Goal: Navigation & Orientation: Understand site structure

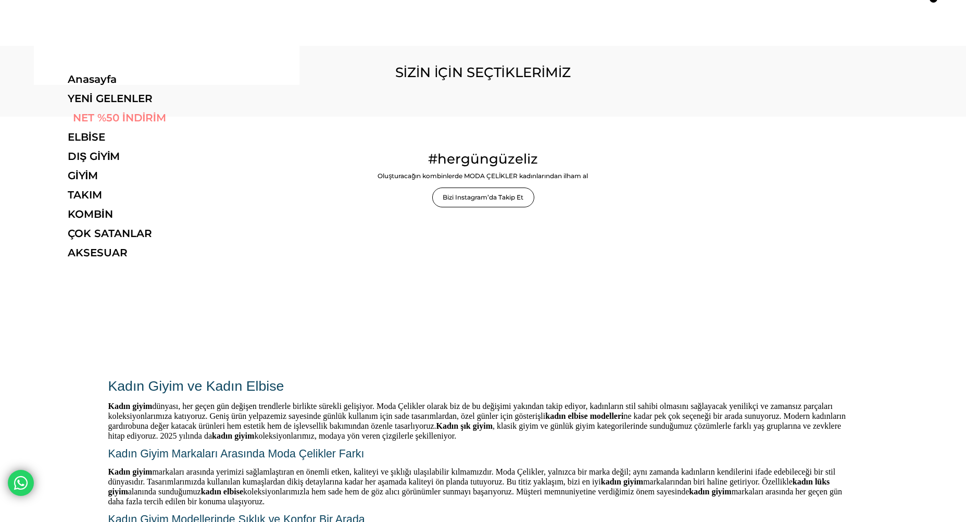
click at [106, 121] on link "NET %50 İNDİRİM" at bounding box center [139, 117] width 143 height 12
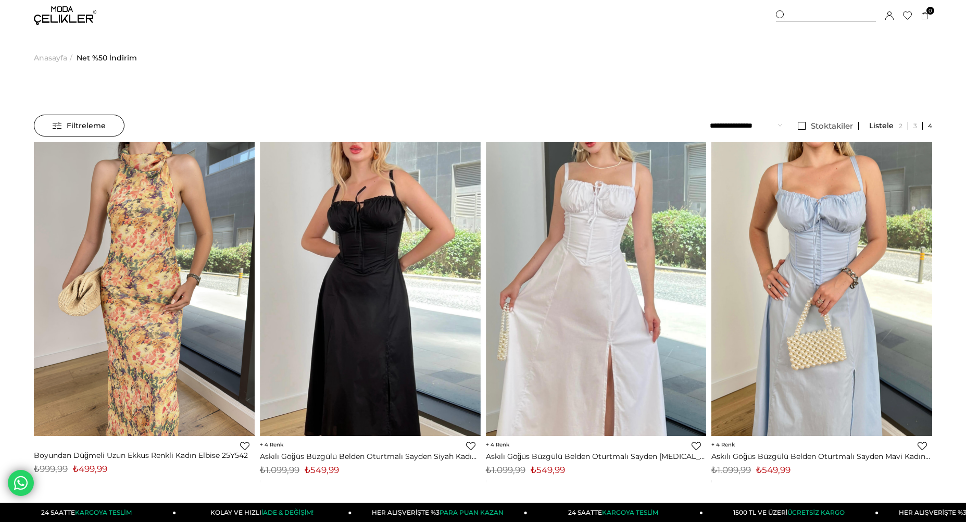
click at [71, 20] on img at bounding box center [65, 15] width 62 height 19
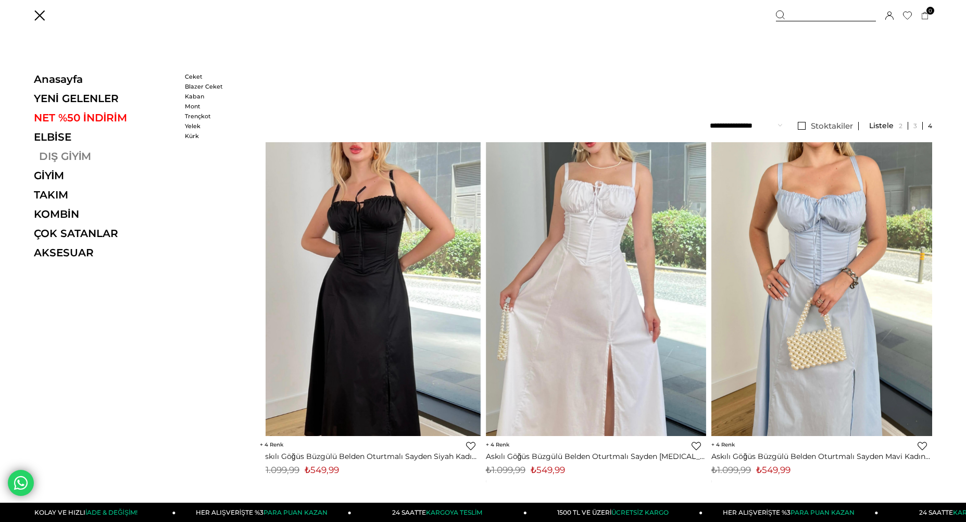
click at [81, 155] on link "DIŞ GİYİM" at bounding box center [105, 156] width 143 height 12
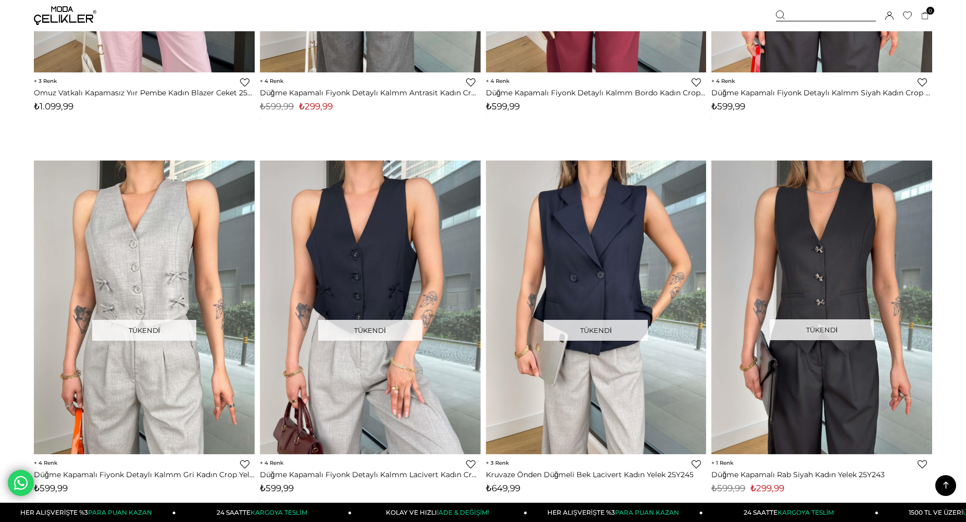
scroll to position [5155, 0]
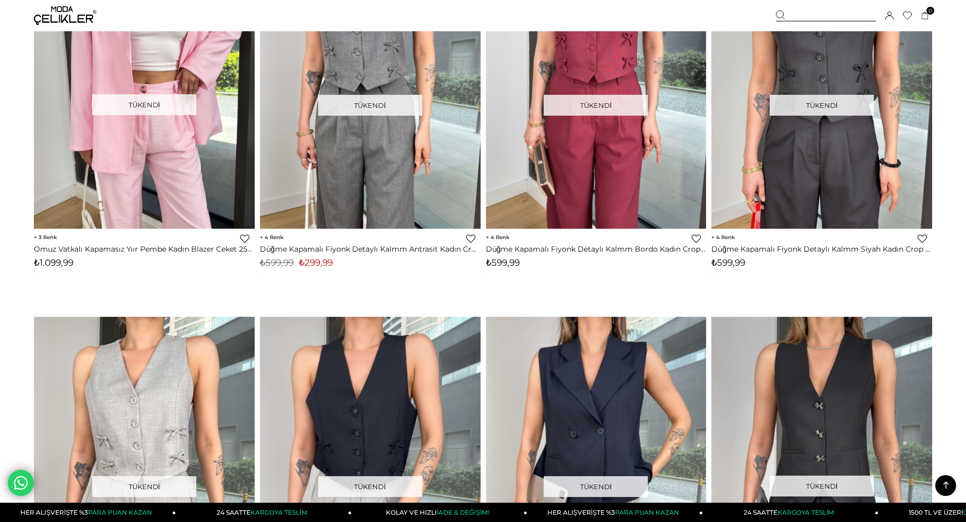
click at [57, 7] on img at bounding box center [65, 15] width 62 height 19
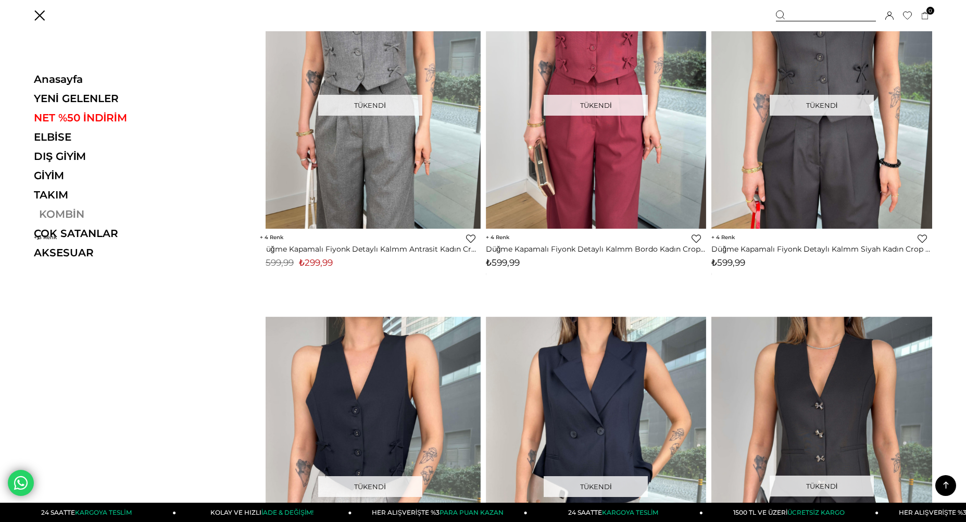
click at [59, 211] on link "KOMBİN" at bounding box center [105, 214] width 143 height 12
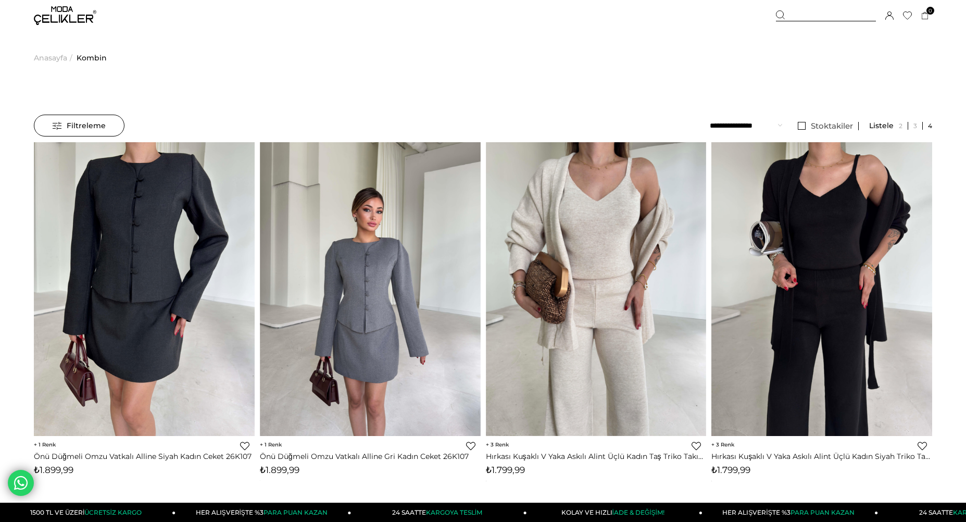
click at [62, 17] on img at bounding box center [65, 15] width 62 height 19
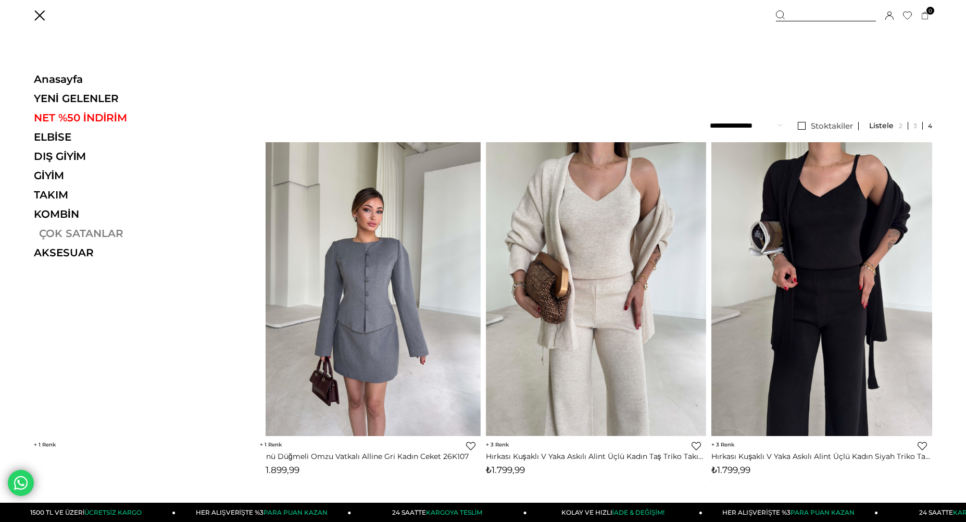
click at [67, 237] on link "ÇOK SATANLAR" at bounding box center [105, 233] width 143 height 12
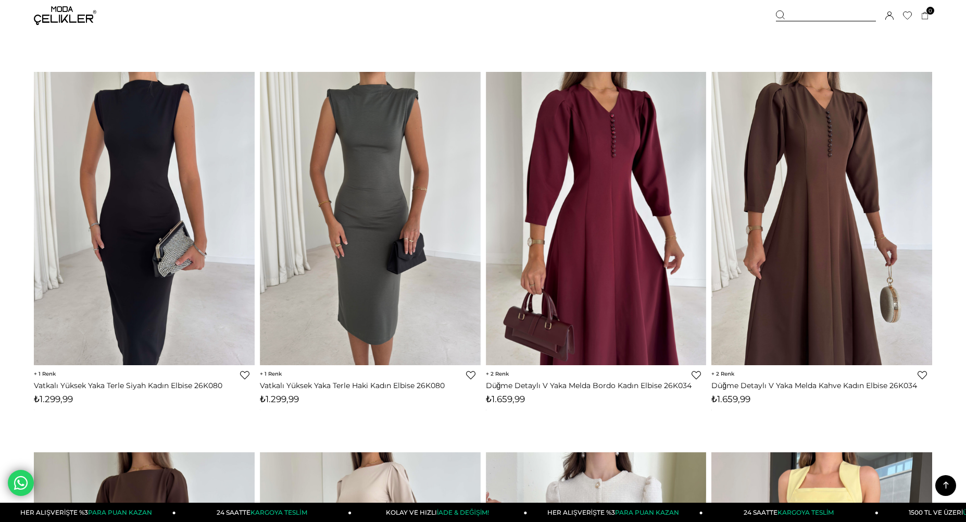
scroll to position [5572, 0]
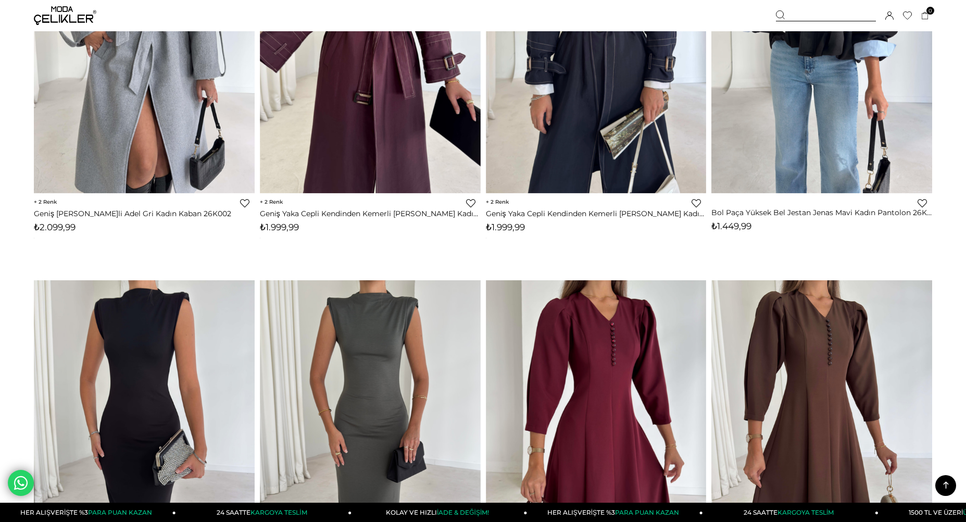
click at [78, 19] on img at bounding box center [65, 15] width 62 height 19
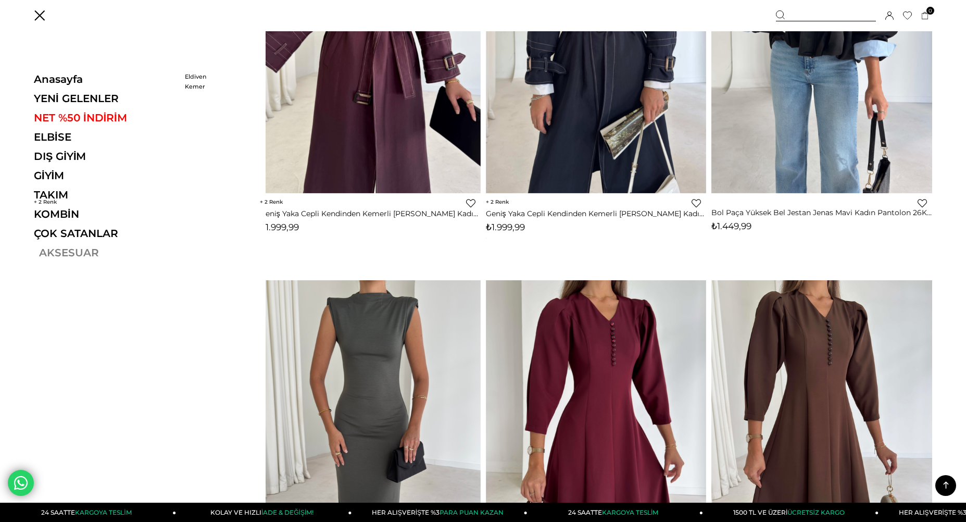
click at [87, 258] on link "AKSESUAR" at bounding box center [105, 252] width 143 height 12
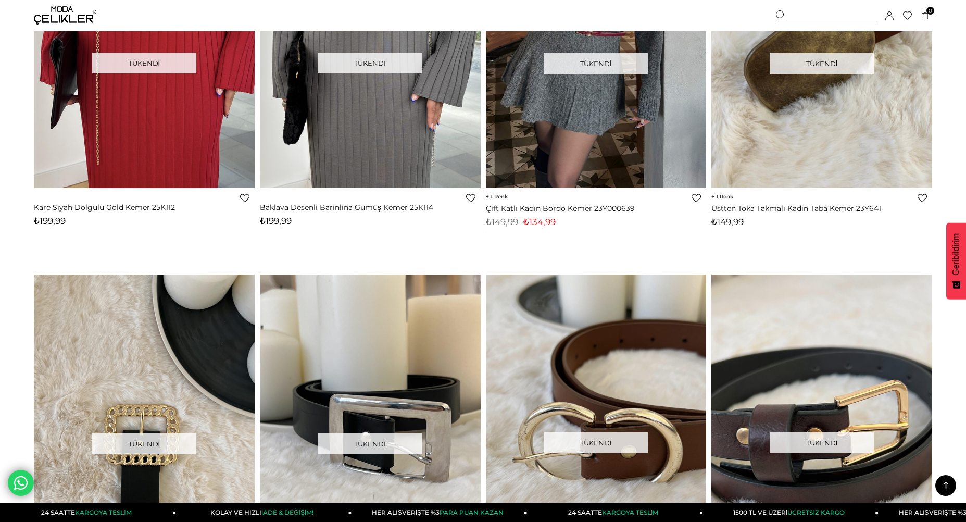
scroll to position [1976, 0]
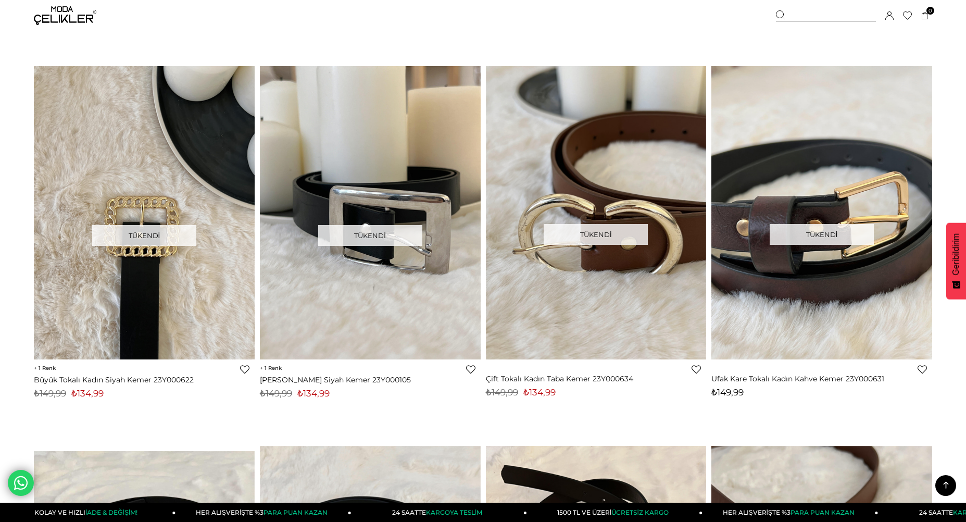
click at [44, 17] on img at bounding box center [65, 15] width 62 height 19
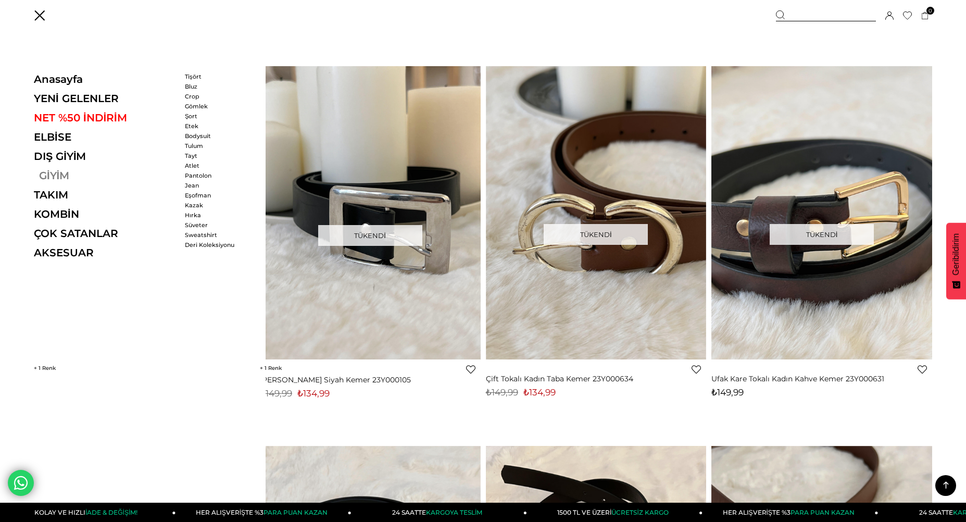
click at [55, 178] on link "GİYİM" at bounding box center [105, 175] width 143 height 12
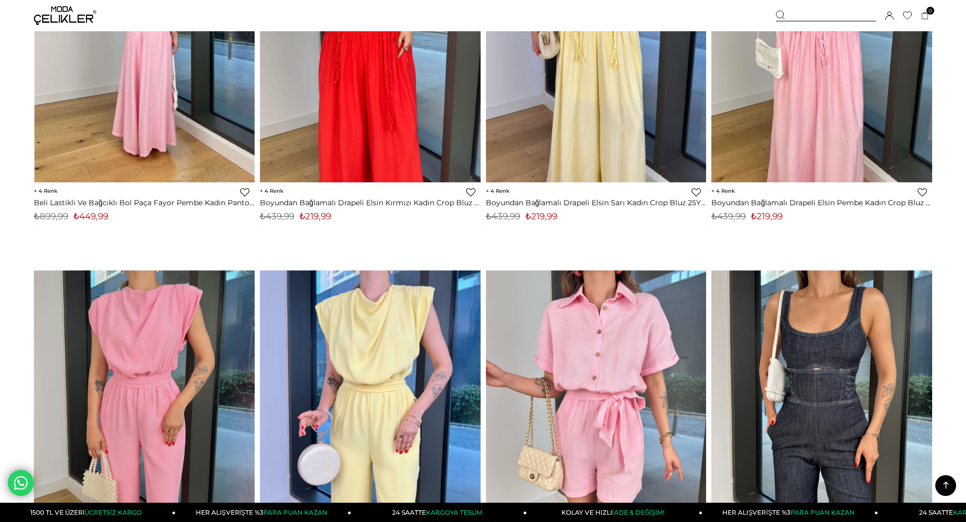
scroll to position [3853, 0]
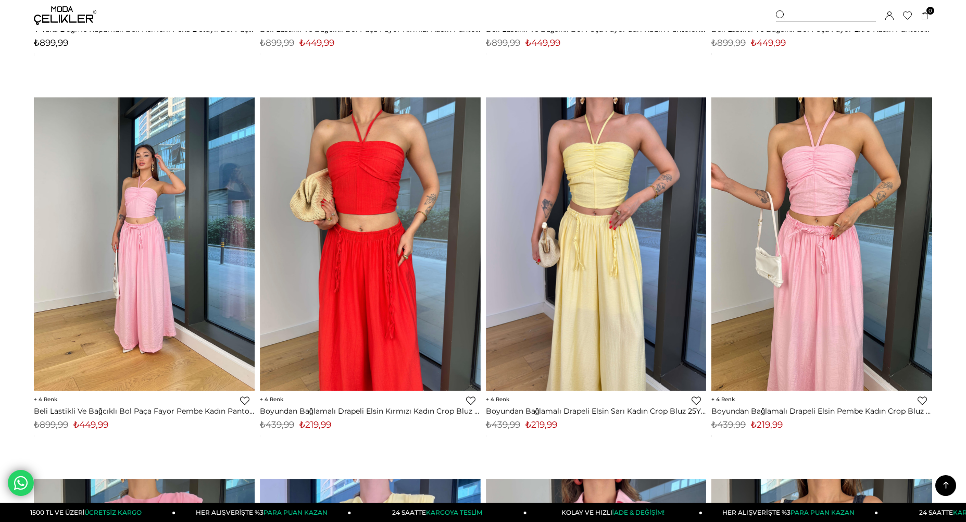
click at [57, 22] on img at bounding box center [65, 15] width 62 height 19
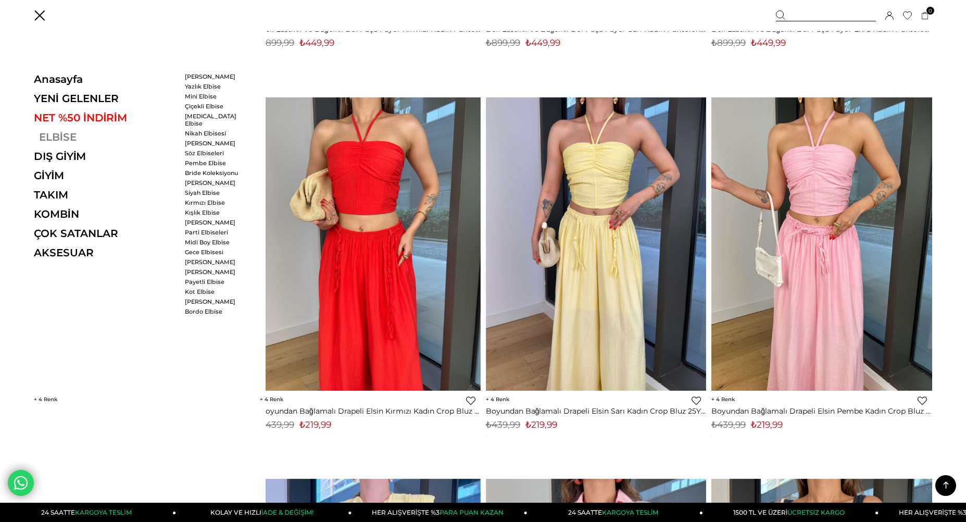
click at [60, 136] on link "ELBİSE" at bounding box center [105, 137] width 143 height 12
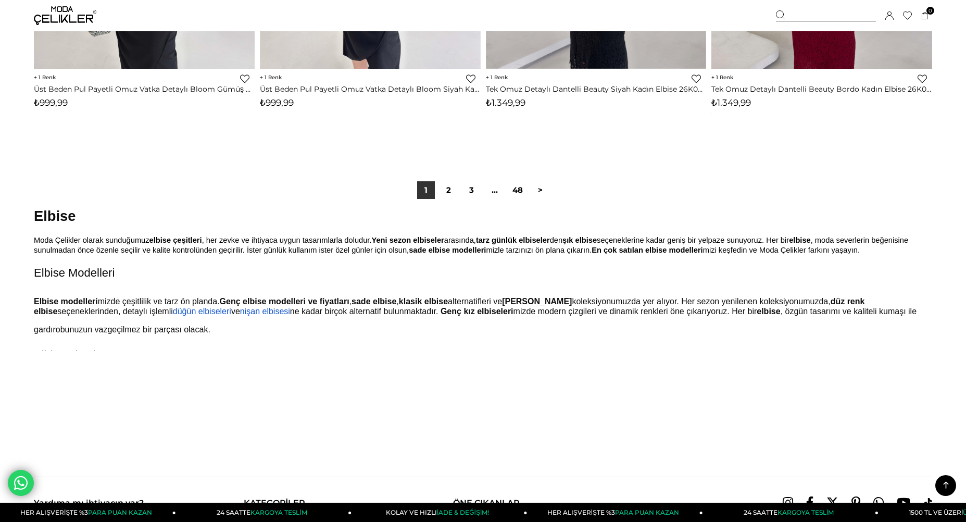
scroll to position [7146, 0]
